Goal: Transaction & Acquisition: Obtain resource

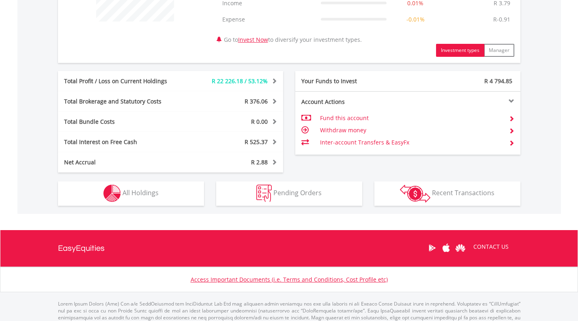
scroll to position [398, 0]
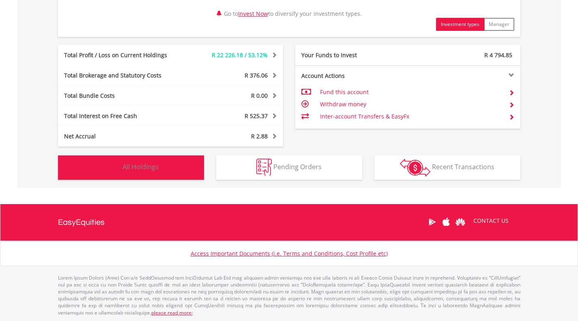
click at [161, 168] on button "Holdings All Holdings" at bounding box center [131, 167] width 146 height 24
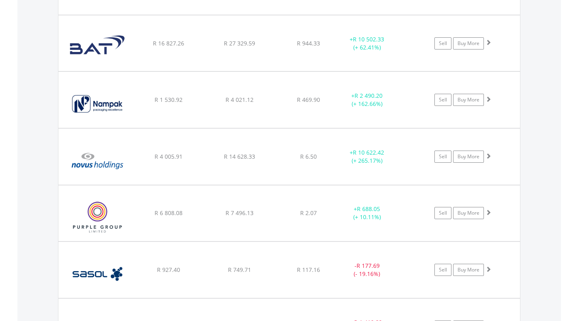
scroll to position [744, 0]
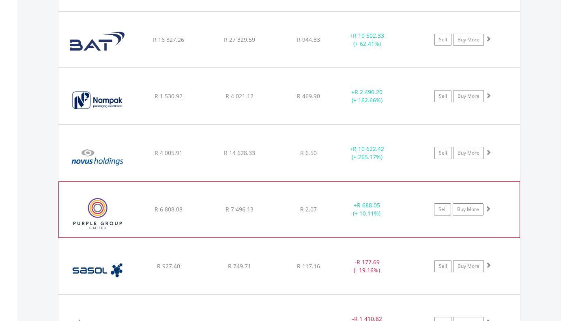
click at [116, 204] on img at bounding box center [98, 213] width 70 height 43
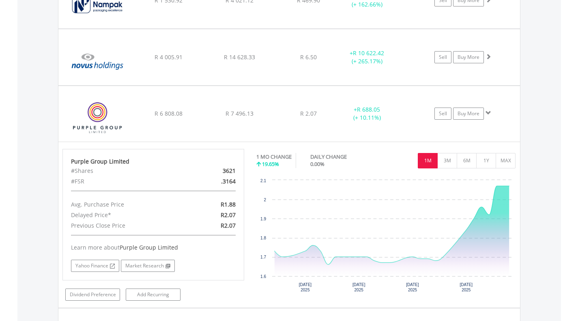
scroll to position [842, 0]
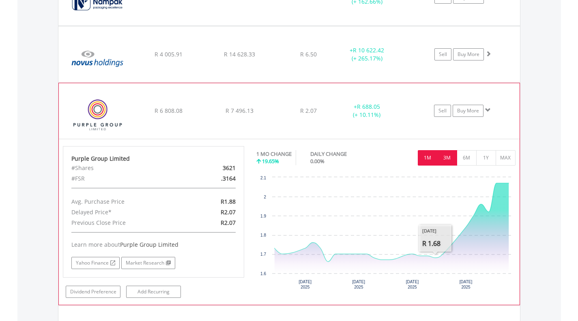
click at [448, 159] on button "3M" at bounding box center [447, 157] width 20 height 15
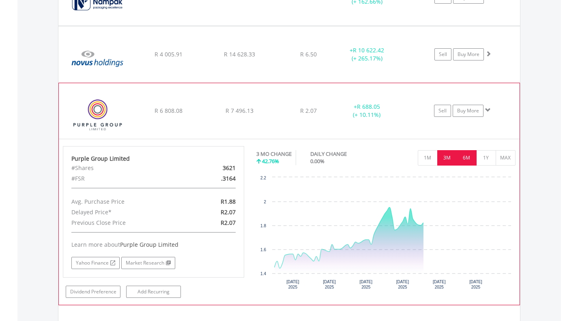
click at [467, 155] on button "6M" at bounding box center [467, 157] width 20 height 15
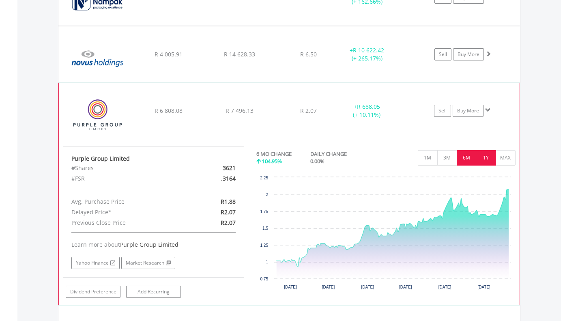
click at [484, 155] on button "1Y" at bounding box center [486, 157] width 20 height 15
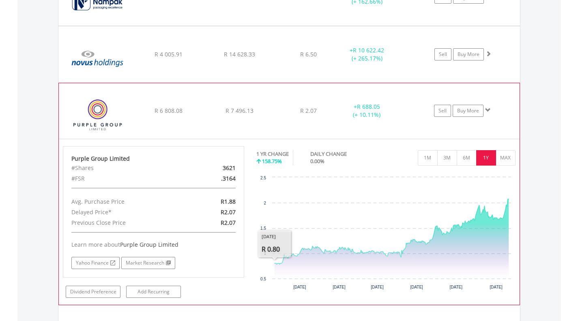
click at [267, 119] on div "﻿ Purple Group Limited R 6 808.08 R 7 496.13 R 2.07 + R 688.05 (+ 10.11%) Sell …" at bounding box center [289, 110] width 461 height 55
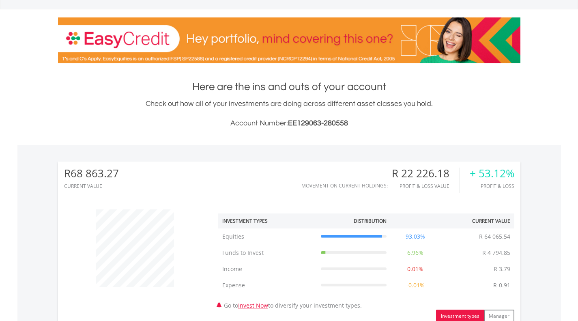
scroll to position [80, 0]
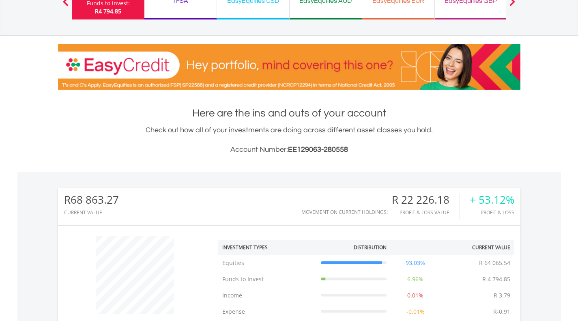
click at [250, 9] on div "EasyEquities USD Funds to invest: R4 794.85" at bounding box center [253, 1] width 73 height 37
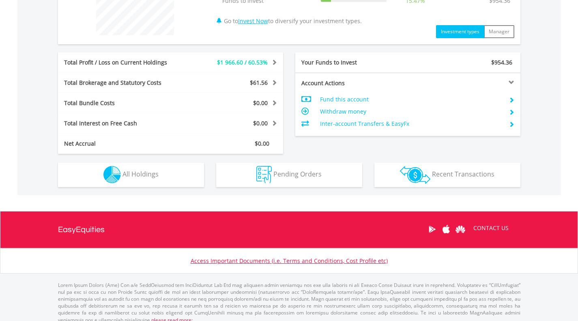
scroll to position [358, 0]
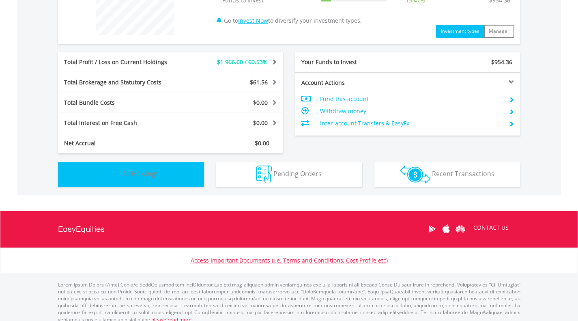
click at [120, 181] on img "button" at bounding box center [111, 174] width 17 height 17
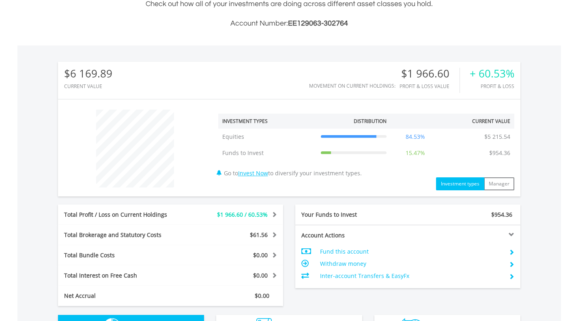
scroll to position [0, 0]
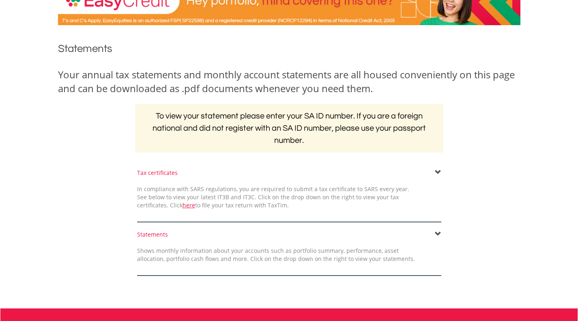
scroll to position [71, 0]
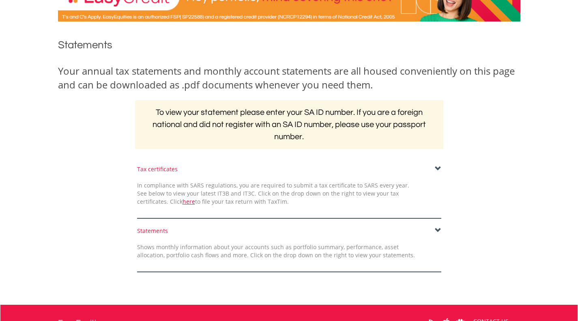
click at [435, 228] on span at bounding box center [438, 230] width 6 height 6
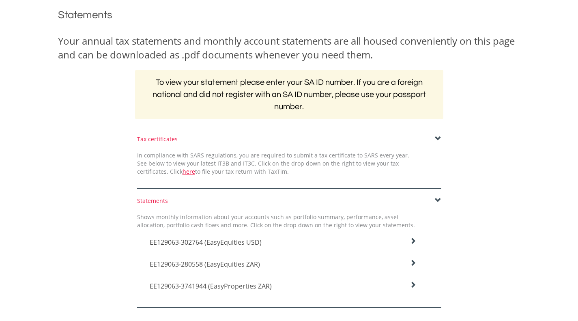
scroll to position [101, 0]
click at [317, 259] on h4 "EE129063-280558 (EasyEquities ZAR)" at bounding box center [283, 264] width 267 height 10
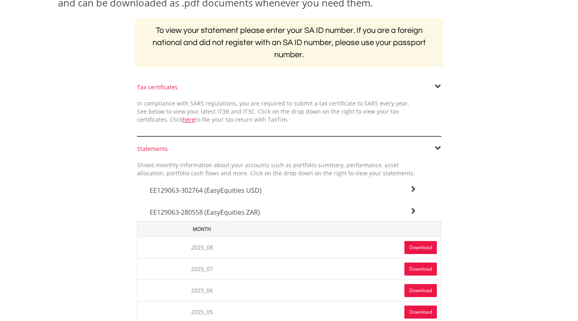
scroll to position [153, 0]
click at [417, 245] on link "Download" at bounding box center [421, 247] width 32 height 13
click at [482, 25] on div "Your annual tax statements and monthly account statements are all housed conven…" at bounding box center [289, 28] width 475 height 93
click at [334, 93] on div "Tax certificates In compliance with SARS regulations, you are required to submi…" at bounding box center [289, 110] width 317 height 54
click at [409, 145] on div "Statements" at bounding box center [289, 148] width 304 height 8
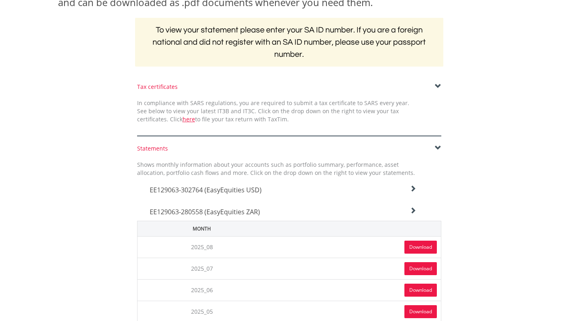
click at [392, 185] on h4 "EE129063-302764 (EasyEquities USD)" at bounding box center [283, 190] width 267 height 10
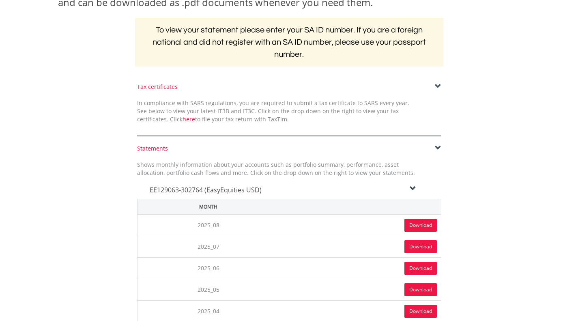
click at [421, 224] on link "Download" at bounding box center [421, 225] width 32 height 13
